Goal: Task Accomplishment & Management: Manage account settings

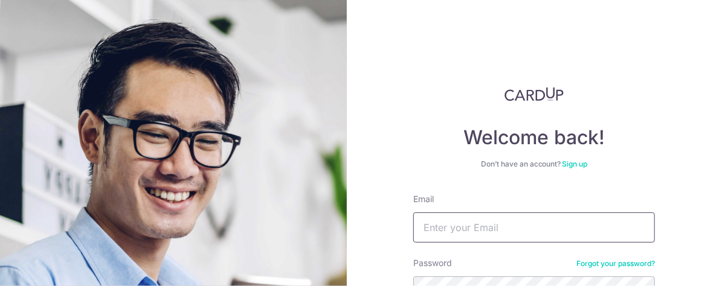
click at [438, 223] on input "Email" at bounding box center [534, 228] width 242 height 30
type input "[EMAIL_ADDRESS][DOMAIN_NAME]"
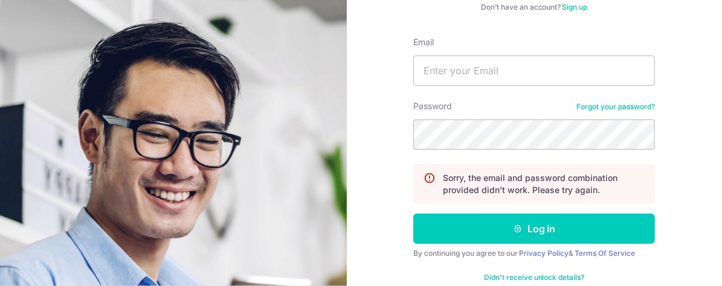
scroll to position [182, 0]
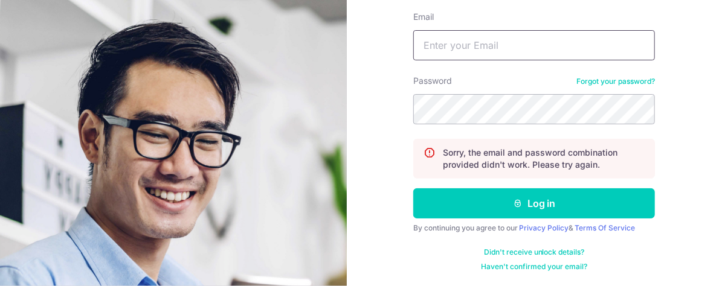
click at [486, 47] on input "Email" at bounding box center [534, 45] width 242 height 30
type input "juliansoo33@gmail.com"
click at [413, 189] on button "Log in" at bounding box center [534, 204] width 242 height 30
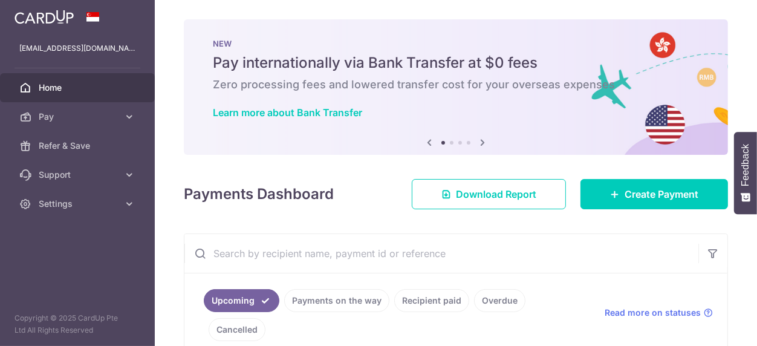
scroll to position [210, 0]
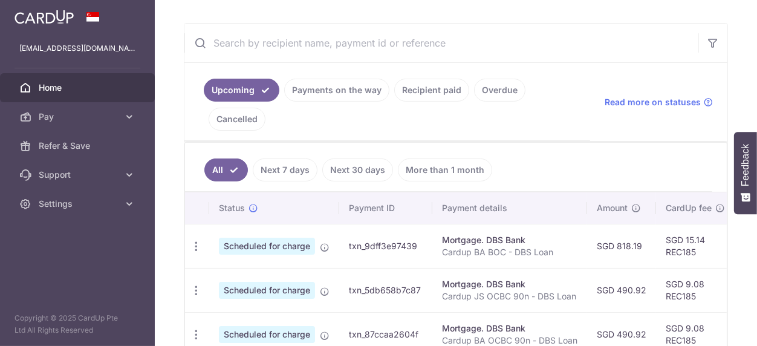
click at [340, 96] on link "Payments on the way" at bounding box center [336, 90] width 105 height 23
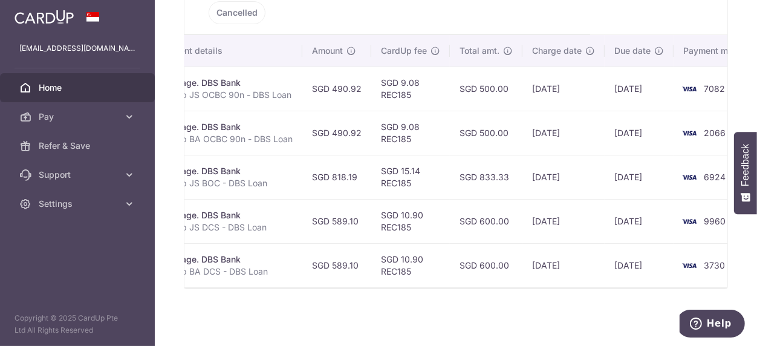
scroll to position [0, 268]
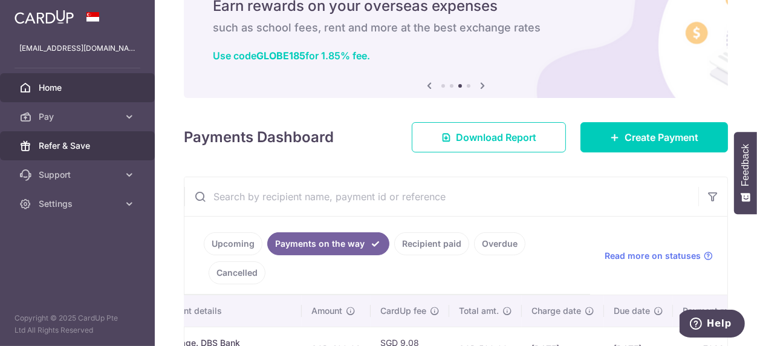
scroll to position [0, 0]
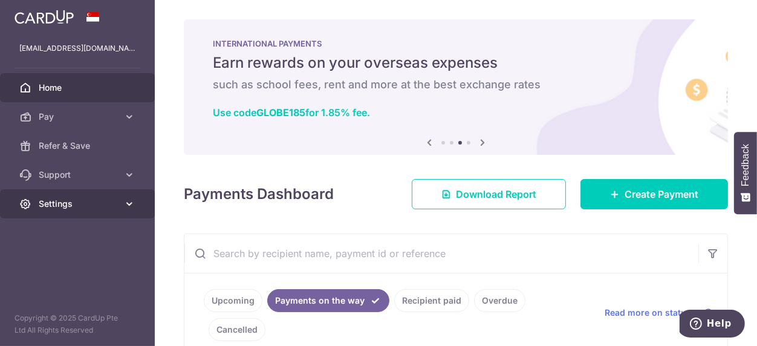
click at [92, 208] on span "Settings" at bounding box center [79, 204] width 80 height 12
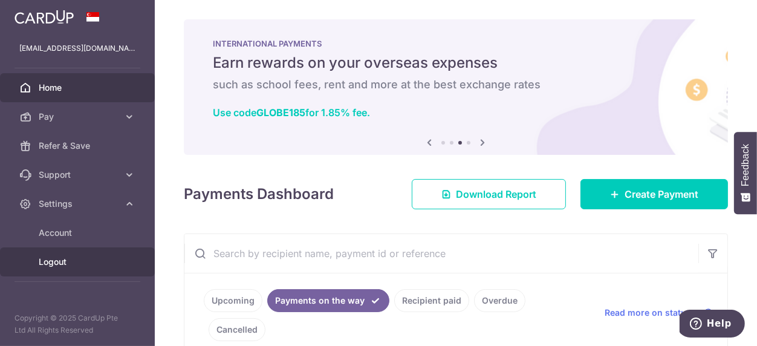
click at [65, 260] on span "Logout" at bounding box center [79, 262] width 80 height 12
